Goal: Task Accomplishment & Management: Complete application form

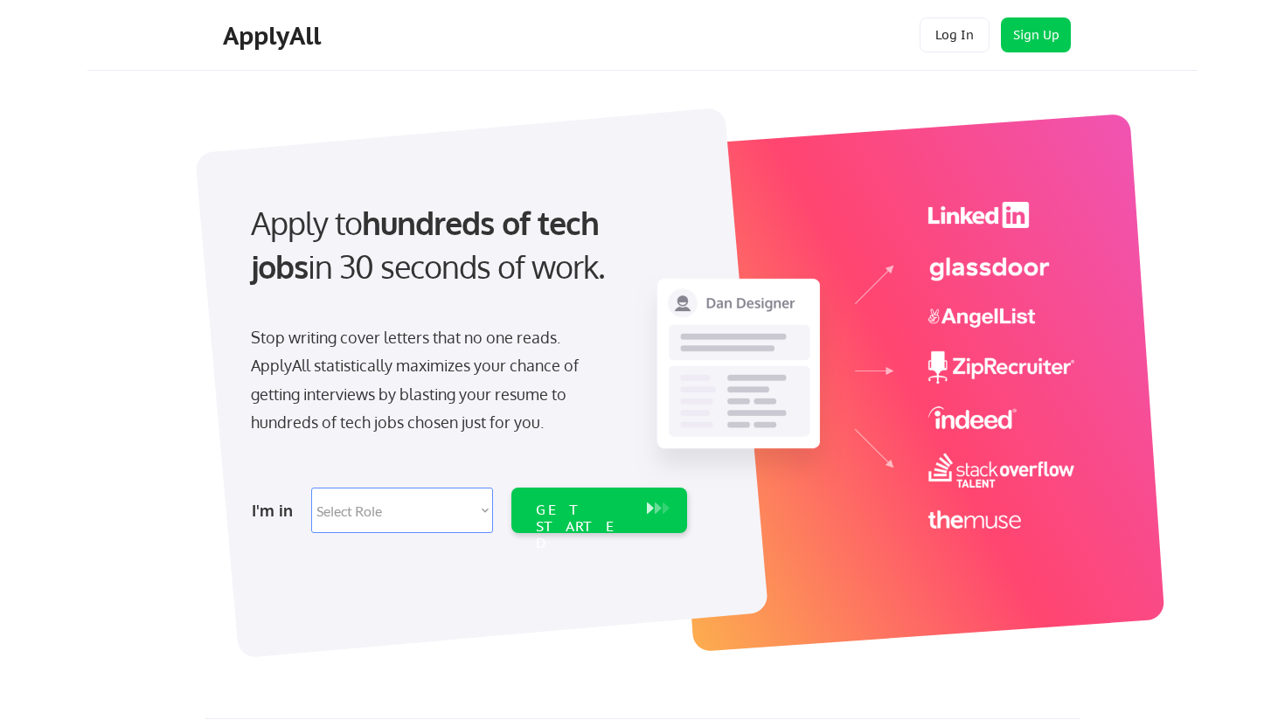
click at [454, 497] on select "Select Role Software Engineering Product Management Customer Success Sales UI/U…" at bounding box center [402, 510] width 182 height 45
select select ""design""
click at [311, 488] on select "Select Role Software Engineering Product Management Customer Success Sales UI/U…" at bounding box center [402, 510] width 182 height 45
select select ""design""
click at [552, 510] on div "GET STARTED" at bounding box center [583, 527] width 94 height 51
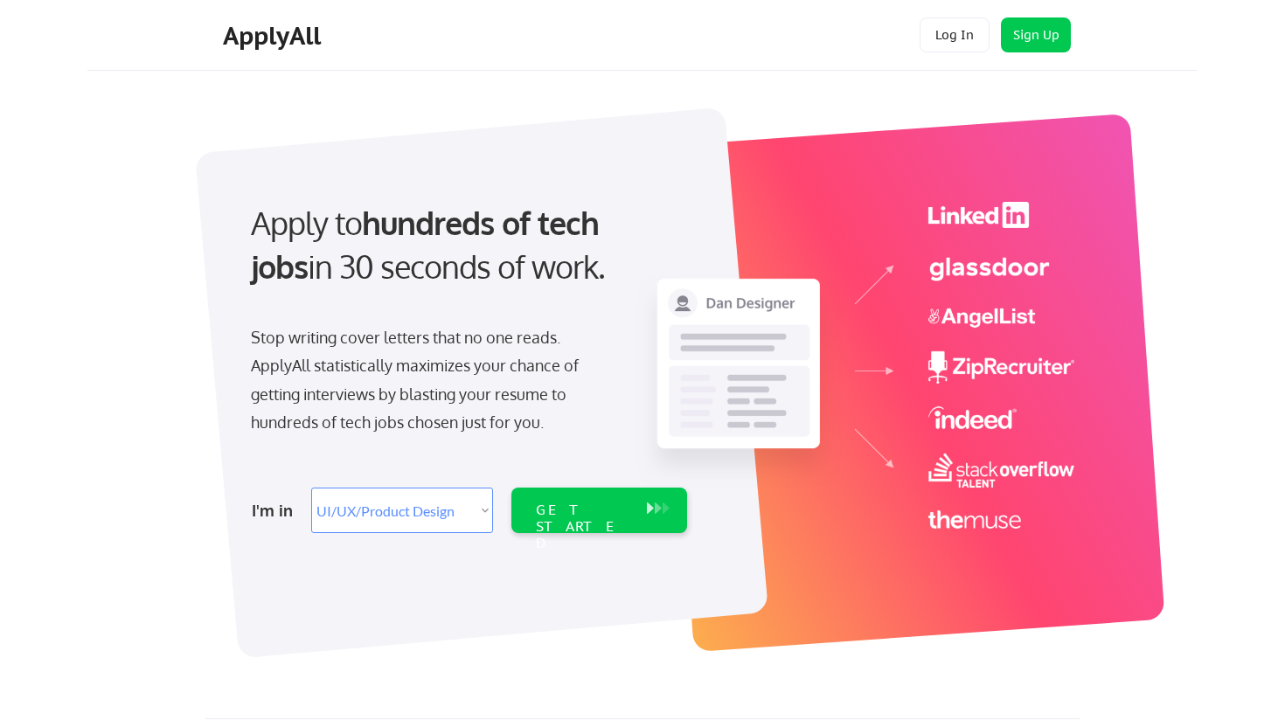
select select ""design""
click at [1164, 193] on div "Apply to hundreds of tech jobs in 30 seconds of work. Stop writing cover letter…" at bounding box center [653, 373] width 1088 height 579
